Goal: Entertainment & Leisure: Consume media (video, audio)

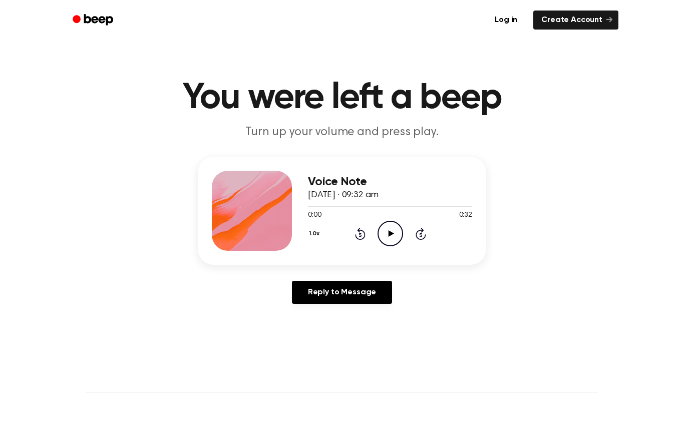
click at [398, 232] on icon "Play Audio" at bounding box center [391, 234] width 26 height 26
click at [394, 233] on icon "Play Audio" at bounding box center [391, 234] width 26 height 26
click at [393, 236] on icon "Play Audio" at bounding box center [391, 234] width 26 height 26
click at [395, 235] on icon "Pause Audio" at bounding box center [391, 234] width 26 height 26
click at [364, 236] on icon at bounding box center [360, 234] width 11 height 12
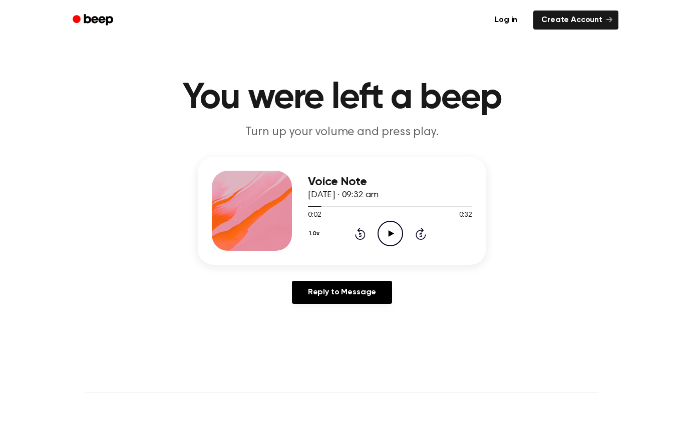
click at [361, 240] on icon at bounding box center [360, 234] width 11 height 12
click at [398, 246] on icon "Play Audio" at bounding box center [391, 234] width 26 height 26
click at [394, 233] on icon "Pause Audio" at bounding box center [391, 234] width 26 height 26
click at [388, 233] on icon "Play Audio" at bounding box center [391, 234] width 26 height 26
click at [387, 240] on icon "Play Audio" at bounding box center [391, 234] width 26 height 26
